Goal: Information Seeking & Learning: Learn about a topic

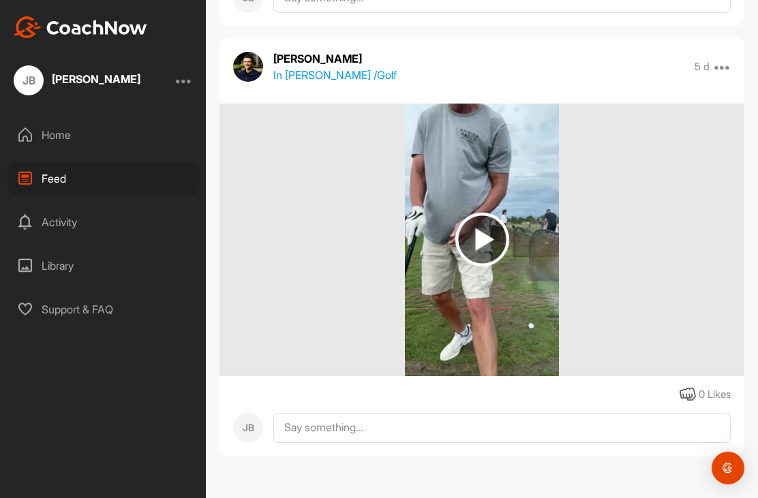
scroll to position [3149, 0]
click at [487, 239] on img at bounding box center [482, 240] width 54 height 54
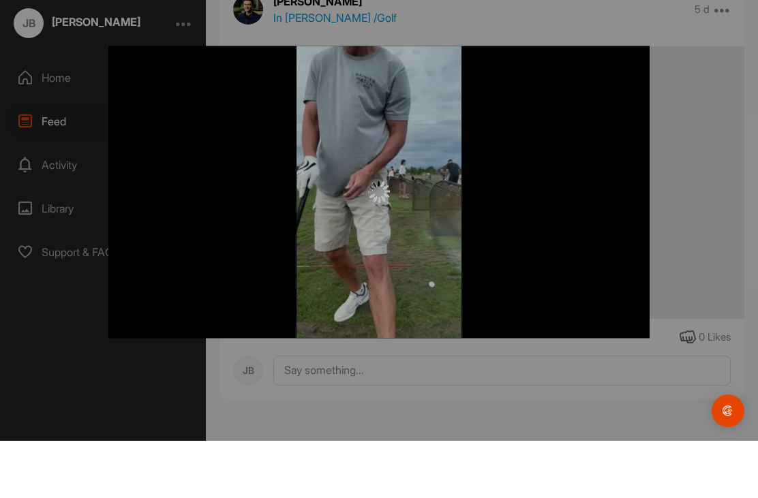
scroll to position [44, 0]
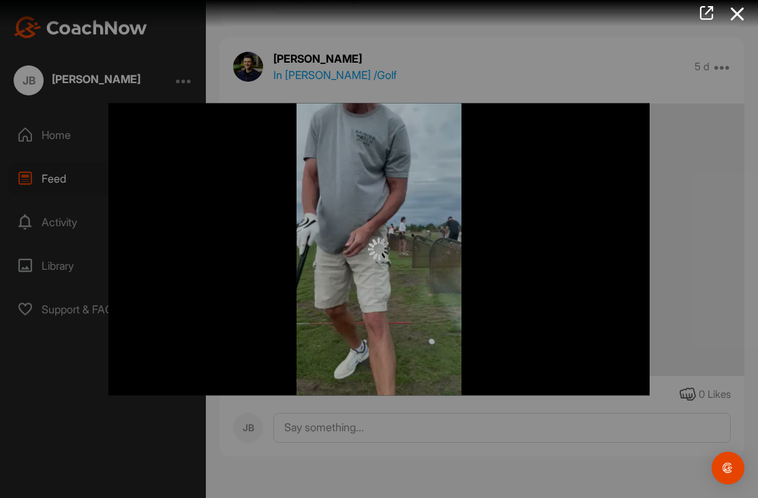
click at [183, 262] on div at bounding box center [378, 249] width 541 height 292
click at [249, 255] on div at bounding box center [378, 250] width 541 height 22
click at [425, 261] on div at bounding box center [378, 249] width 541 height 292
click at [389, 255] on img at bounding box center [379, 250] width 22 height 22
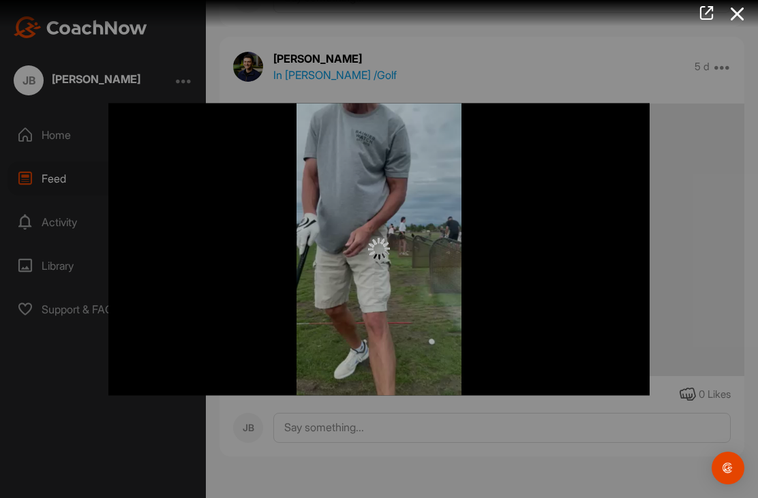
scroll to position [0, 0]
click at [740, 16] on icon at bounding box center [737, 13] width 31 height 25
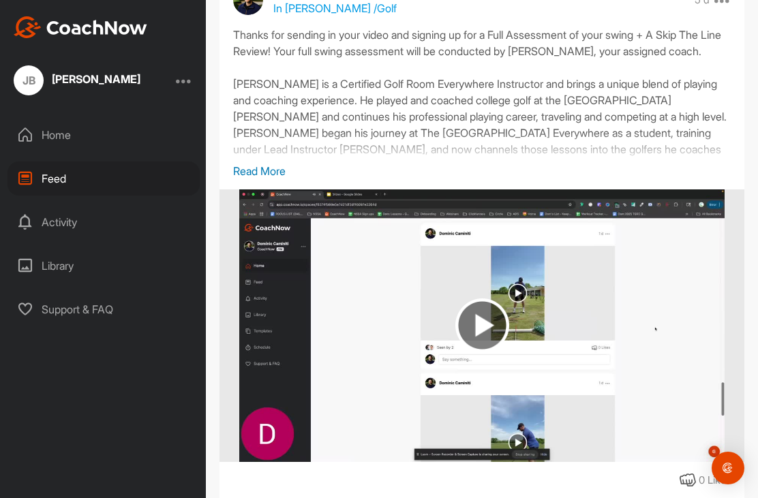
scroll to position [2166, 0]
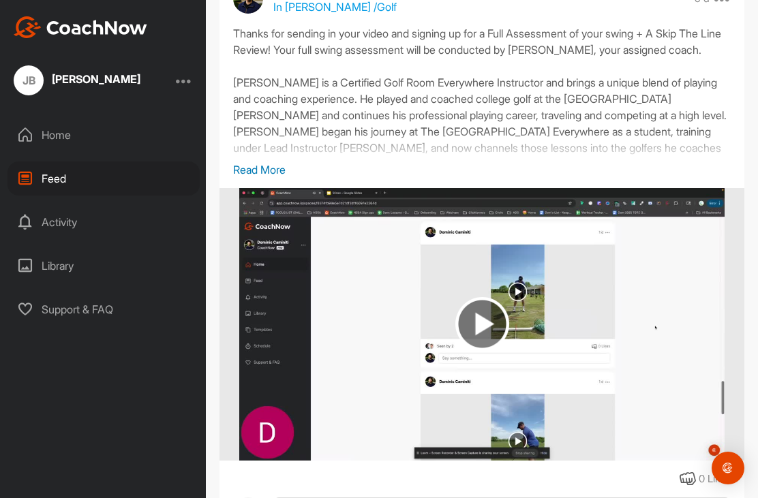
click at [257, 178] on p "Read More" at bounding box center [482, 170] width 498 height 16
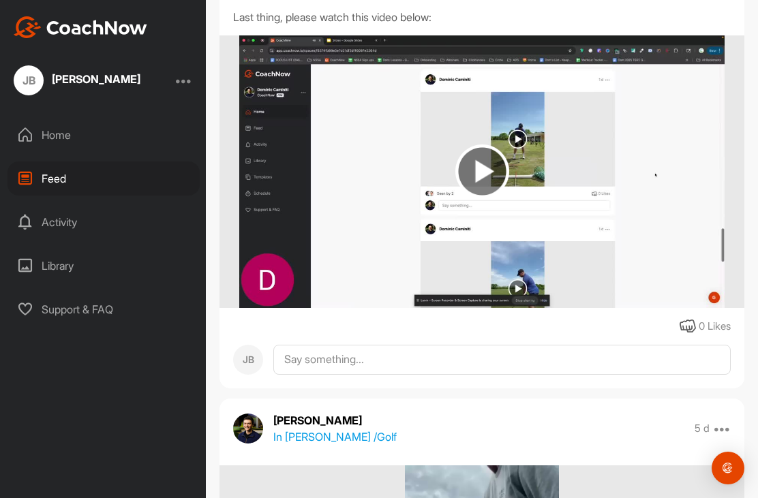
scroll to position [2461, 0]
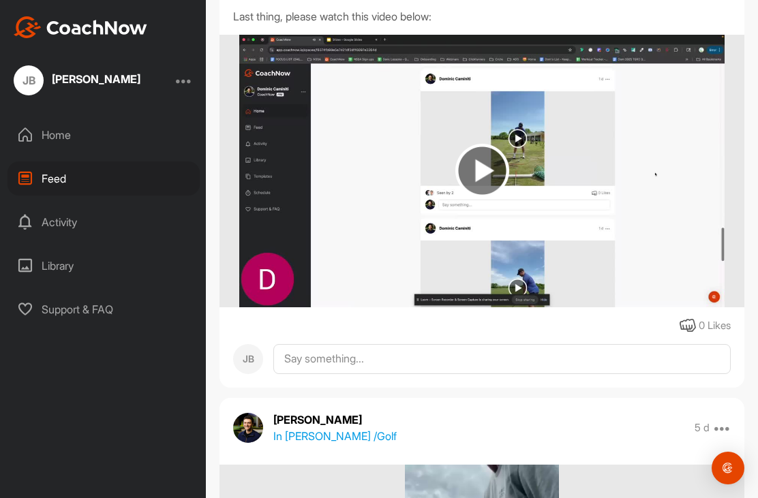
click at [478, 198] on img at bounding box center [482, 171] width 54 height 54
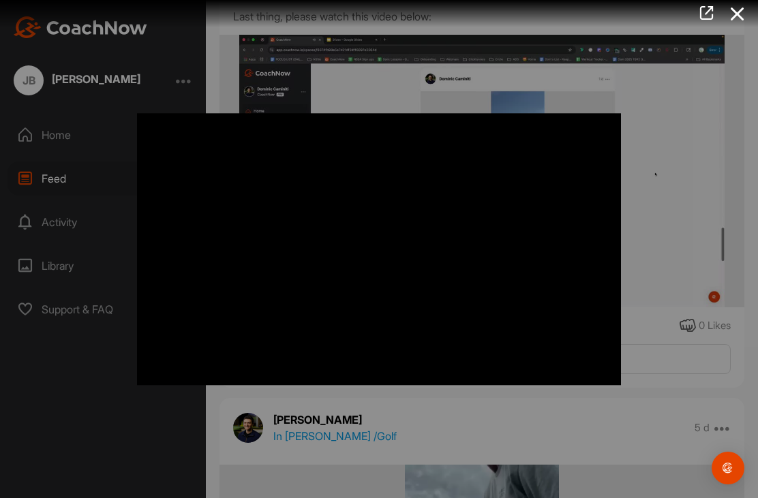
click at [708, 14] on icon at bounding box center [707, 12] width 16 height 15
click at [750, 12] on icon at bounding box center [737, 13] width 31 height 25
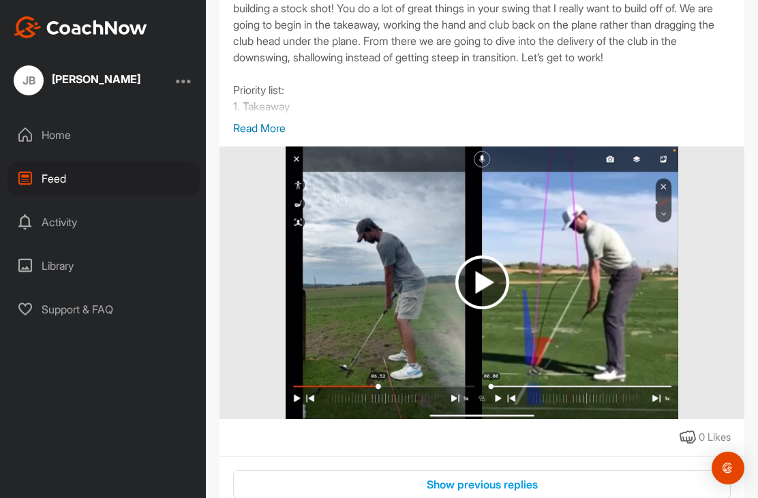
scroll to position [1018, 0]
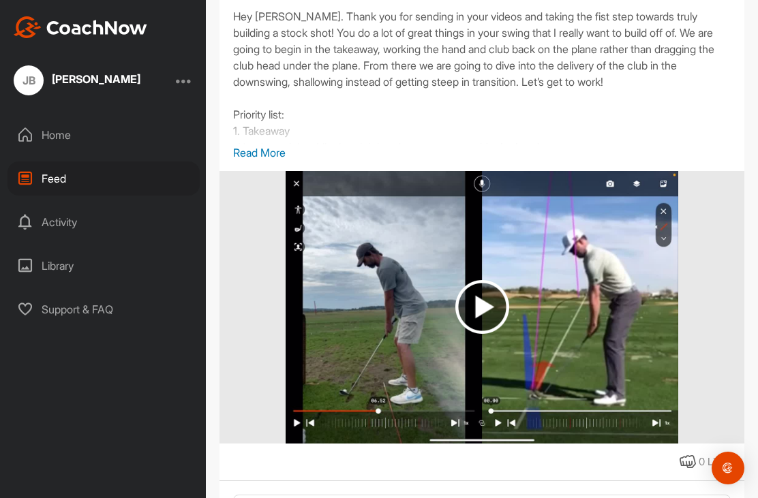
click at [254, 161] on p "Read More" at bounding box center [482, 153] width 498 height 16
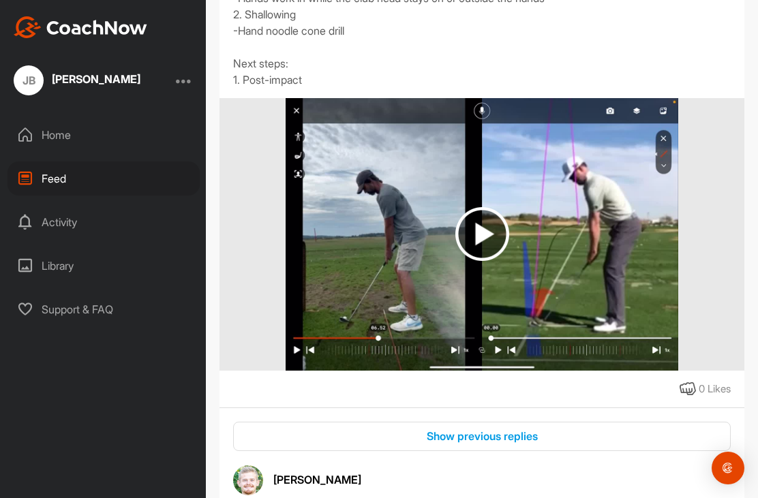
scroll to position [1168, 0]
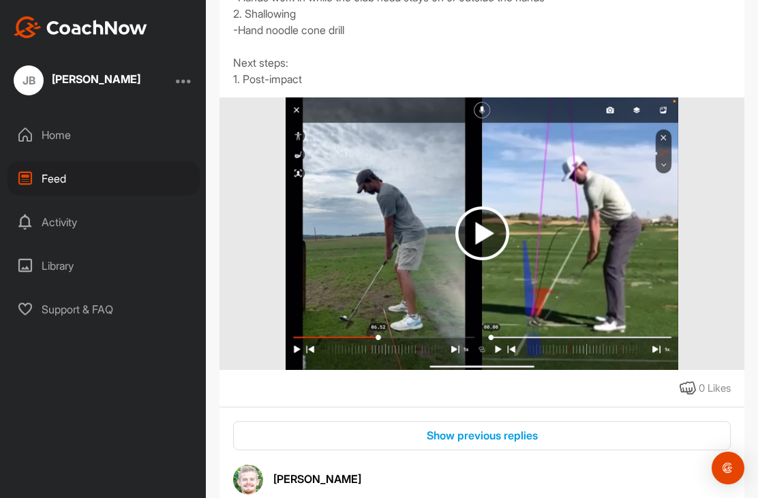
click at [581, 318] on img at bounding box center [482, 233] width 392 height 273
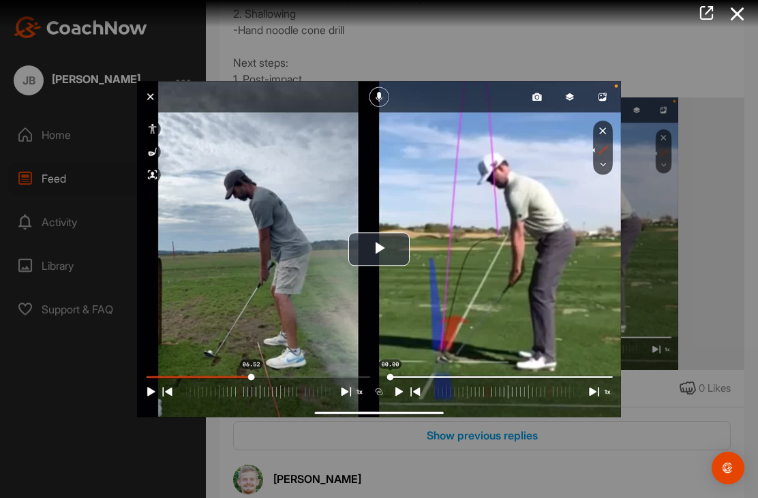
click at [708, 19] on icon at bounding box center [707, 12] width 16 height 15
click at [734, 16] on icon at bounding box center [737, 13] width 31 height 25
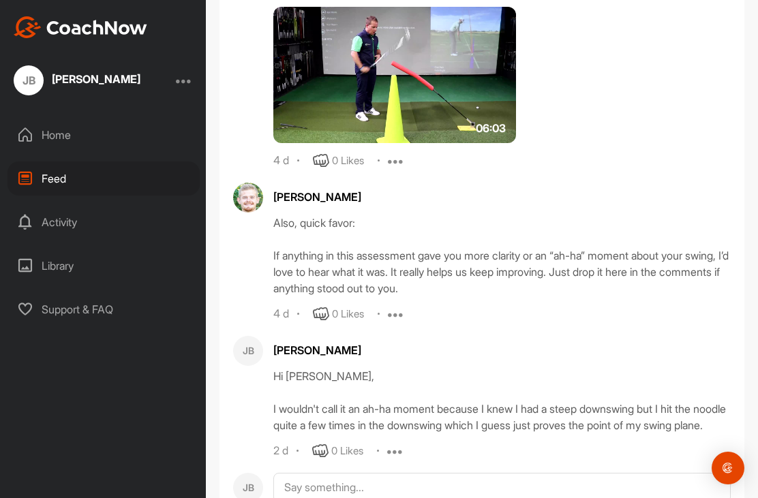
scroll to position [1683, 0]
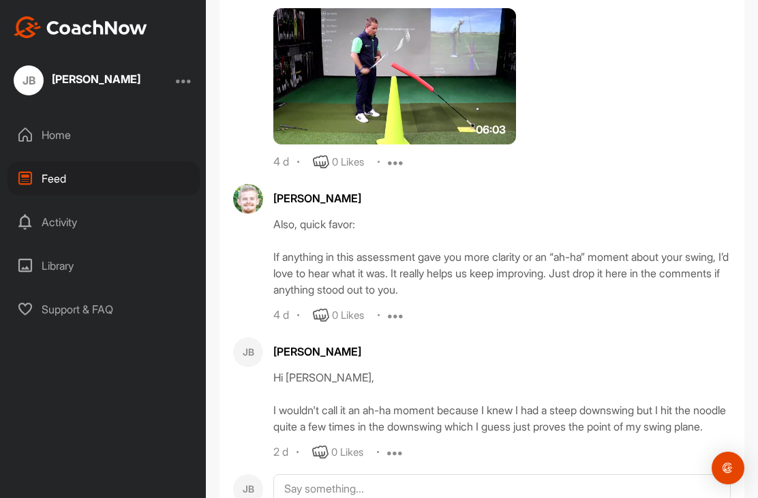
click at [351, 143] on img at bounding box center [394, 76] width 243 height 136
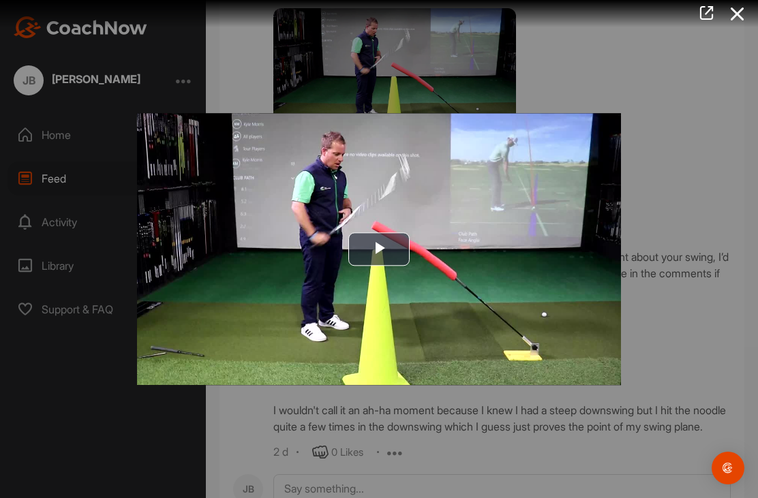
click at [702, 16] on icon at bounding box center [707, 12] width 16 height 15
click at [742, 16] on icon at bounding box center [737, 13] width 31 height 25
